Goal: Task Accomplishment & Management: Manage account settings

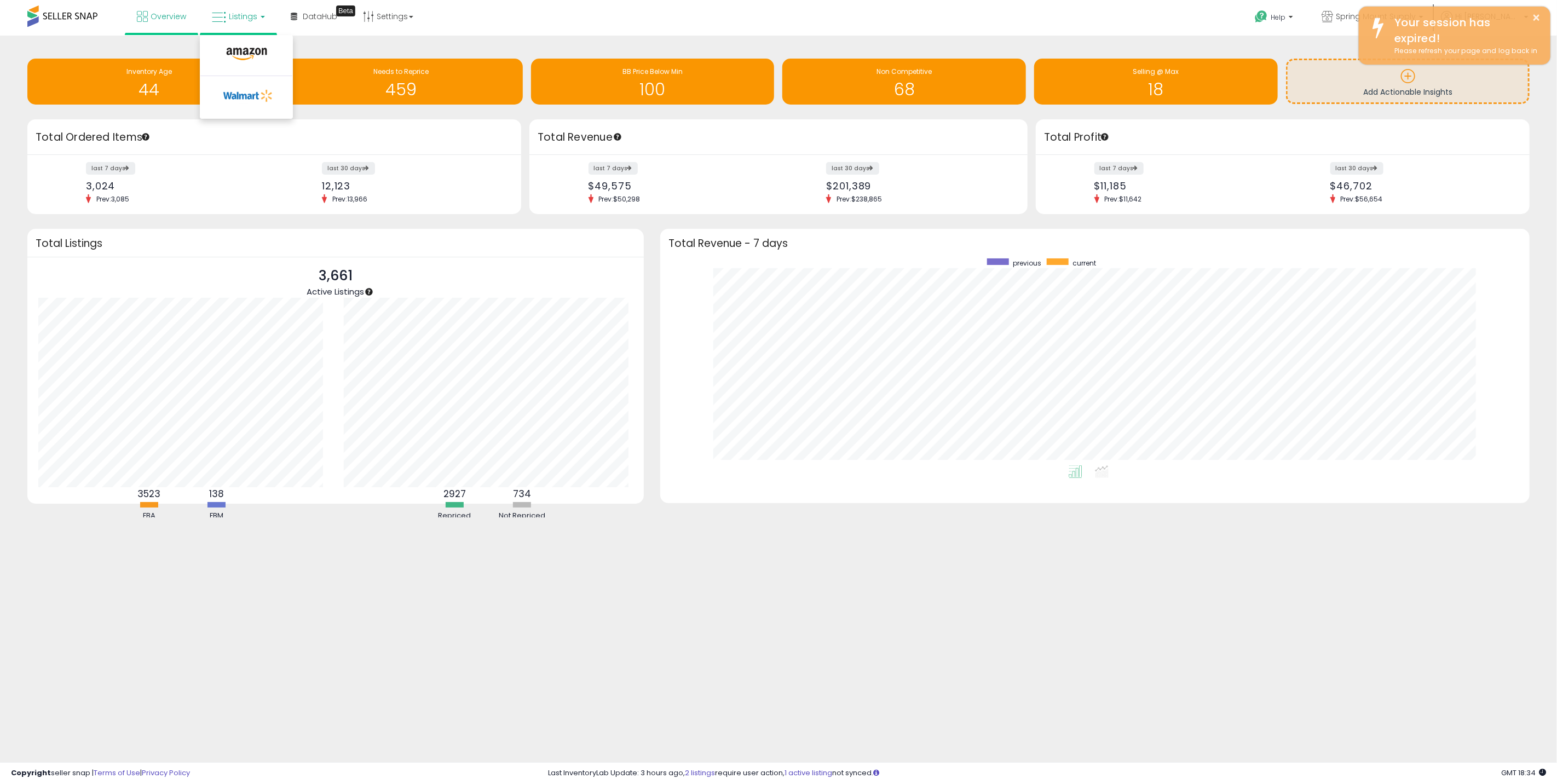
scroll to position [206, 847]
